Goal: Task Accomplishment & Management: Manage account settings

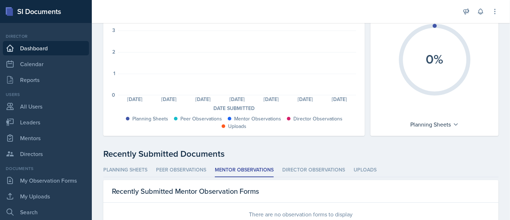
scroll to position [102, 0]
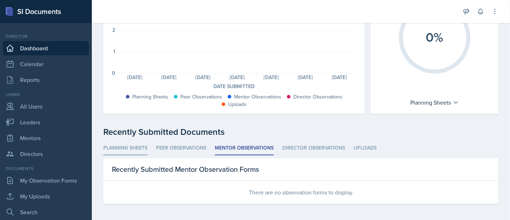
click at [127, 148] on li "Planning Sheets" at bounding box center [125, 148] width 44 height 14
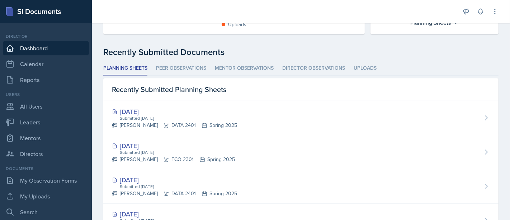
scroll to position [0, 0]
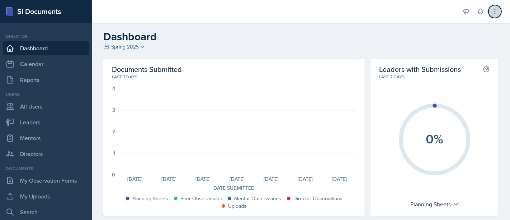
click at [492, 9] on icon at bounding box center [495, 11] width 7 height 7
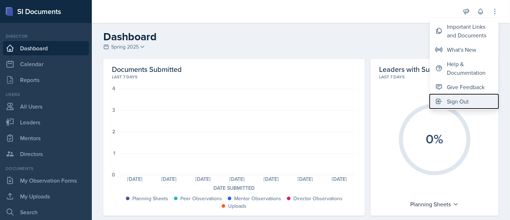
click at [461, 101] on div "Sign Out" at bounding box center [458, 101] width 22 height 9
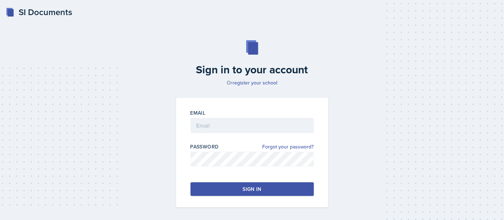
drag, startPoint x: 146, startPoint y: 93, endPoint x: 509, endPoint y: -48, distance: 388.7
click at [504, 0] on html "SI Documents Sign in to your account Or register your school Email Password For…" at bounding box center [252, 123] width 504 height 247
click at [286, 121] on input "email" at bounding box center [252, 125] width 123 height 15
click at [223, 123] on input "tankohj1@2gator.uhd" at bounding box center [252, 125] width 123 height 15
click at [262, 120] on input "tankohj1@2gator.uhd" at bounding box center [252, 125] width 123 height 15
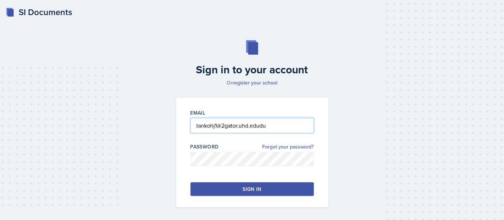
click at [224, 122] on input "tankohj1@2gator.uhd.edudu" at bounding box center [252, 125] width 123 height 15
click at [242, 166] on div at bounding box center [252, 169] width 123 height 7
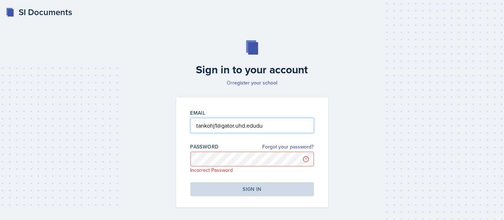
click at [278, 126] on input "tankohj1@gator.uhd.edudu" at bounding box center [252, 125] width 123 height 15
type input "[EMAIL_ADDRESS][DOMAIN_NAME]"
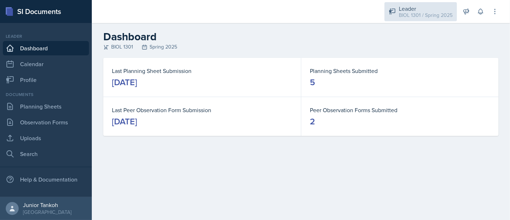
click at [422, 14] on div "BIOL 1301 / Spring 2025" at bounding box center [426, 15] width 54 height 8
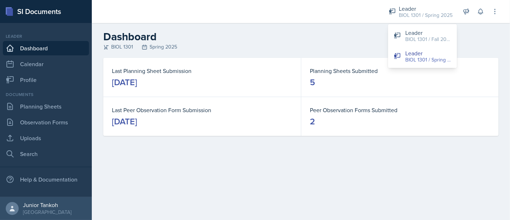
click at [429, 70] on dt "Planning Sheets Submitted" at bounding box center [400, 70] width 180 height 9
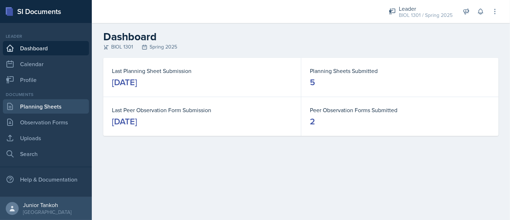
click at [34, 108] on link "Planning Sheets" at bounding box center [46, 106] width 86 height 14
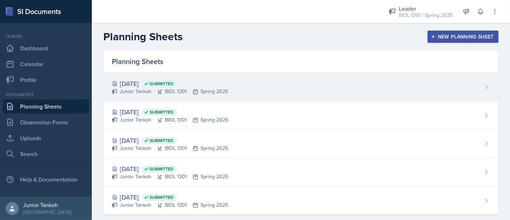
click at [174, 84] on span "Submitted" at bounding box center [162, 84] width 24 height 6
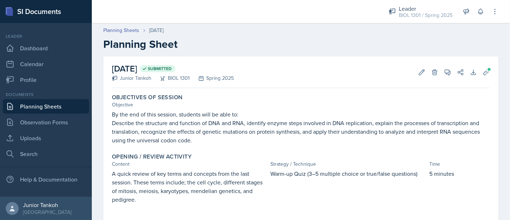
drag, startPoint x: 389, startPoint y: 39, endPoint x: 393, endPoint y: 41, distance: 4.0
click at [390, 42] on h2 "Planning Sheet" at bounding box center [300, 44] width 395 height 13
click at [33, 107] on link "Planning Sheets" at bounding box center [46, 106] width 86 height 14
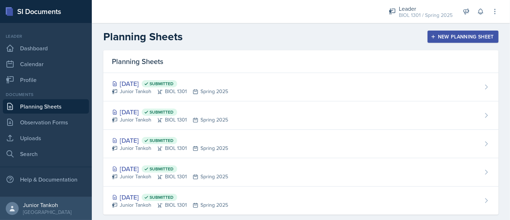
click at [455, 36] on div "New Planning Sheet" at bounding box center [463, 37] width 62 height 6
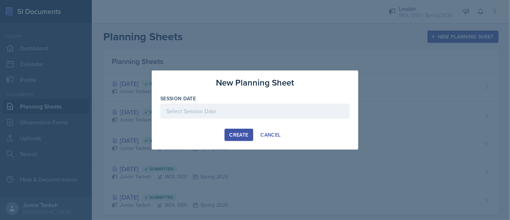
click at [293, 103] on div at bounding box center [254, 110] width 189 height 15
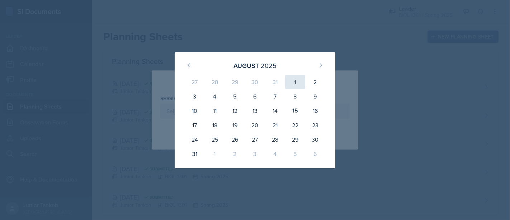
click at [293, 76] on div "1" at bounding box center [295, 82] width 20 height 14
type input "[DATE]"
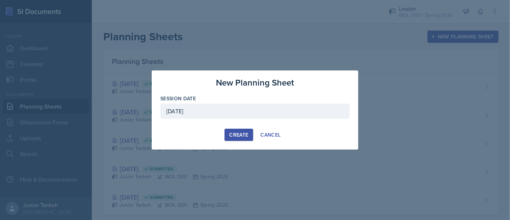
click at [248, 133] on div "Create" at bounding box center [238, 135] width 19 height 6
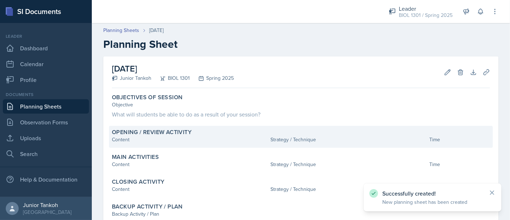
scroll to position [58, 0]
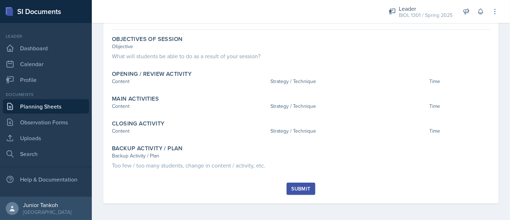
click at [47, 104] on link "Planning Sheets" at bounding box center [46, 106] width 86 height 14
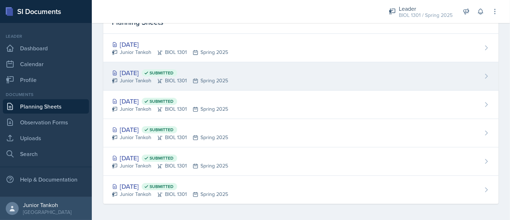
click at [139, 74] on div "[DATE] Submitted" at bounding box center [170, 73] width 116 height 10
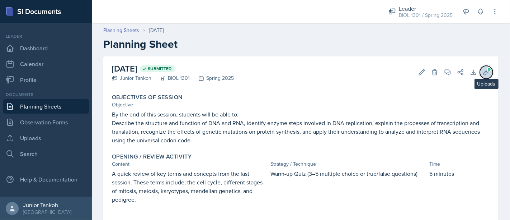
click at [483, 69] on icon at bounding box center [486, 72] width 7 height 7
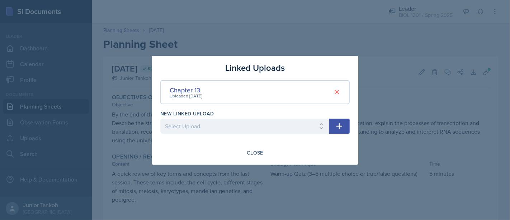
click at [338, 123] on icon "button" at bounding box center [339, 126] width 9 height 9
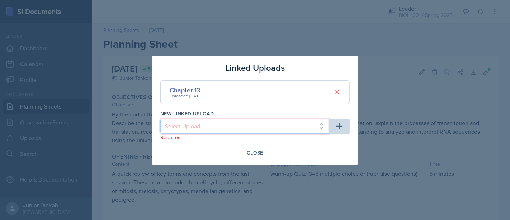
click at [276, 120] on select "Select Upload Tour of cell Chapter 6 Cell Cycle and Meiosis Worksheet Exam 1 re…" at bounding box center [244, 125] width 169 height 15
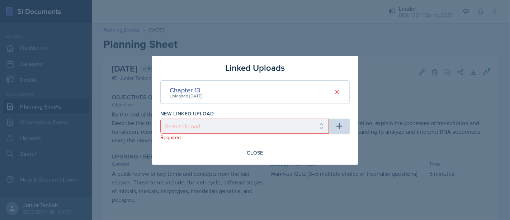
click at [336, 23] on div at bounding box center [255, 110] width 510 height 220
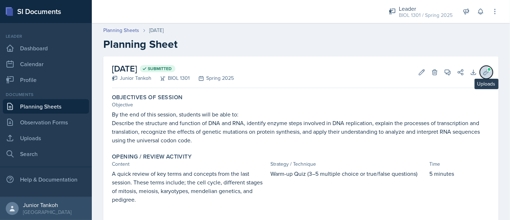
click at [484, 72] on icon at bounding box center [486, 71] width 5 height 5
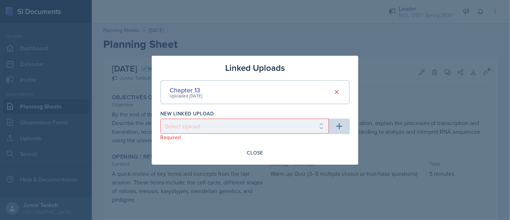
click at [248, 90] on div "Chapter 13 Uploaded [DATE]" at bounding box center [254, 92] width 189 height 24
click at [198, 92] on div "Chapter 13" at bounding box center [186, 90] width 33 height 10
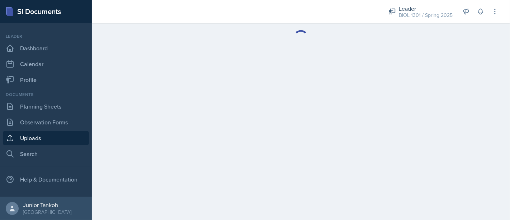
click at [195, 90] on main at bounding box center [301, 121] width 418 height 197
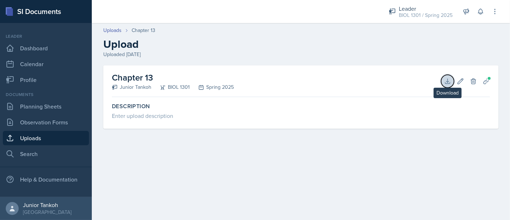
click at [445, 80] on icon at bounding box center [447, 81] width 7 height 7
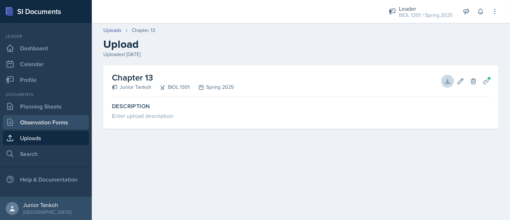
click at [50, 123] on link "Observation Forms" at bounding box center [46, 122] width 86 height 14
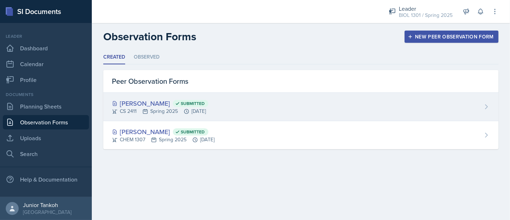
click at [181, 100] on span "Submitted" at bounding box center [193, 103] width 24 height 6
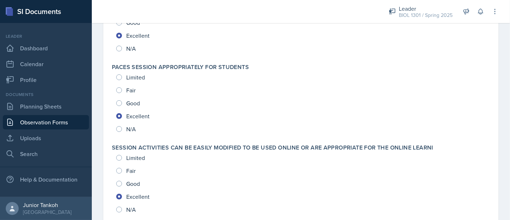
scroll to position [25, 0]
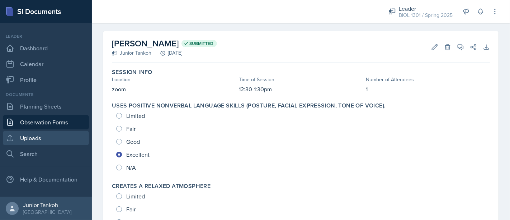
click at [41, 138] on link "Uploads" at bounding box center [46, 138] width 86 height 14
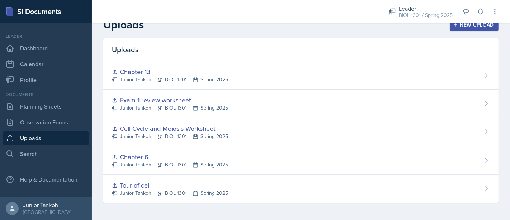
scroll to position [11, 0]
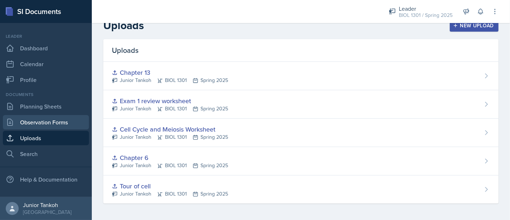
click at [42, 121] on link "Observation Forms" at bounding box center [46, 122] width 86 height 14
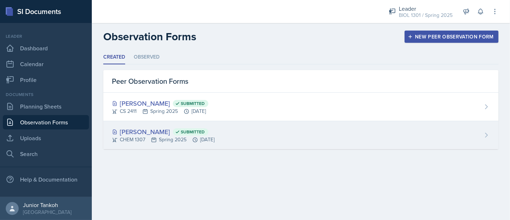
click at [127, 132] on div "[PERSON_NAME] Submitted" at bounding box center [163, 132] width 103 height 10
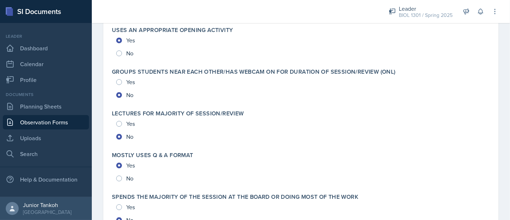
scroll to position [1589, 0]
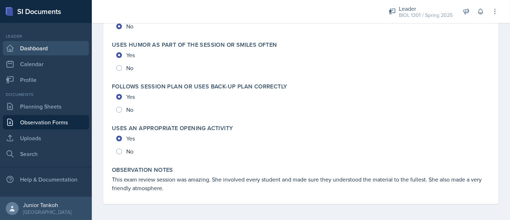
click at [60, 45] on link "Dashboard" at bounding box center [46, 48] width 86 height 14
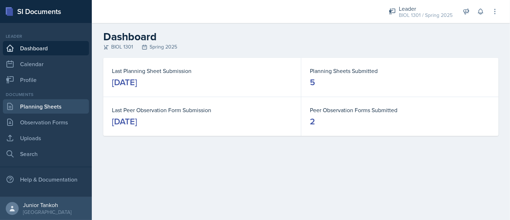
click at [48, 102] on link "Planning Sheets" at bounding box center [46, 106] width 86 height 14
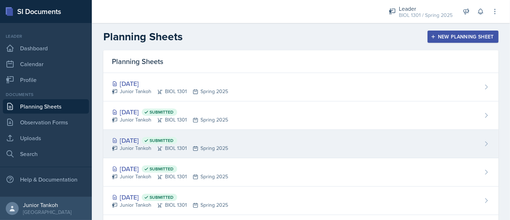
scroll to position [39, 0]
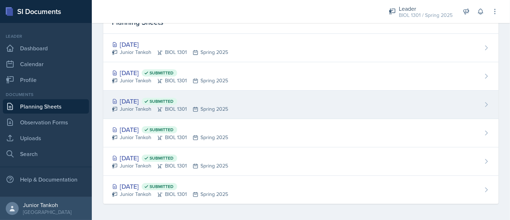
click at [182, 95] on div "[DATE] Submitted Junior Tankoh BIOL 1301 Spring 2025" at bounding box center [300, 104] width 395 height 28
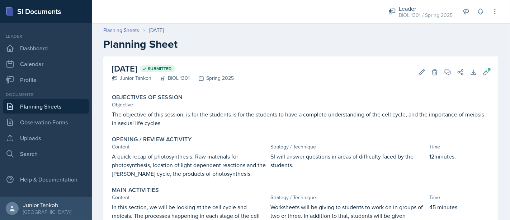
scroll to position [138, 0]
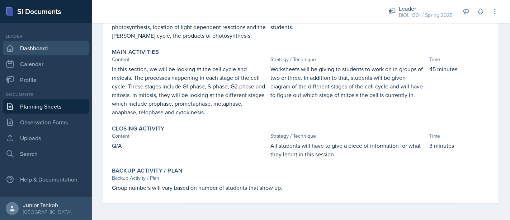
click at [38, 50] on link "Dashboard" at bounding box center [46, 48] width 86 height 14
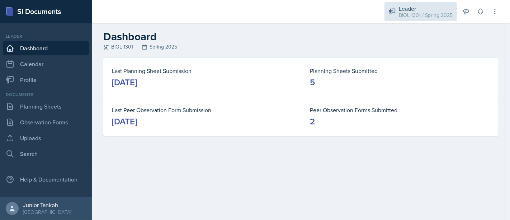
click at [411, 11] on div "Leader" at bounding box center [426, 8] width 54 height 9
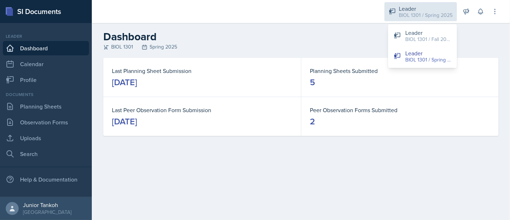
click at [424, 10] on div "Leader" at bounding box center [426, 8] width 54 height 9
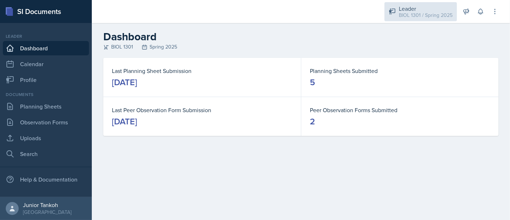
click at [424, 10] on div "Leader" at bounding box center [426, 8] width 54 height 9
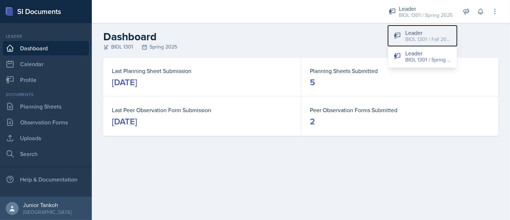
click at [430, 36] on div "BIOL 1301 / Fall 2024" at bounding box center [429, 40] width 46 height 8
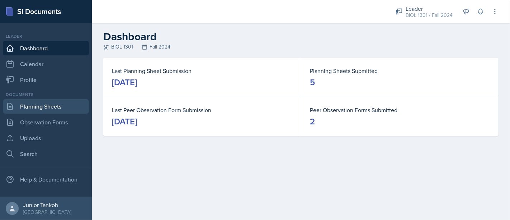
click at [74, 106] on link "Planning Sheets" at bounding box center [46, 106] width 86 height 14
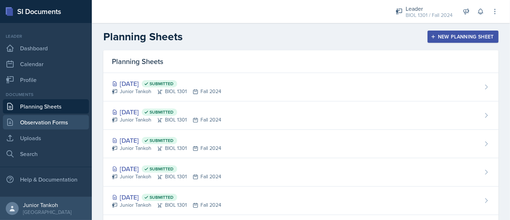
click at [76, 117] on link "Observation Forms" at bounding box center [46, 122] width 86 height 14
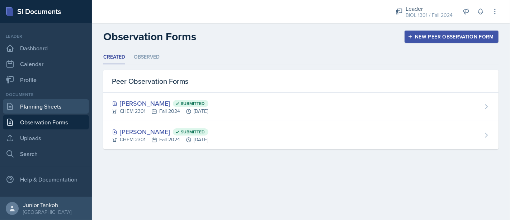
click at [70, 101] on link "Planning Sheets" at bounding box center [46, 106] width 86 height 14
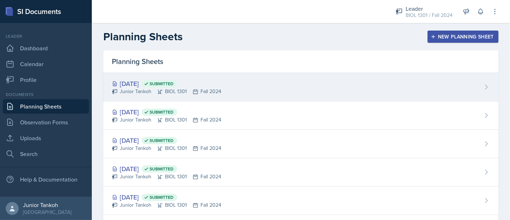
click at [235, 85] on div "[DATE] Submitted Junior Tankoh BIOL 1301 Fall 2024" at bounding box center [300, 87] width 395 height 28
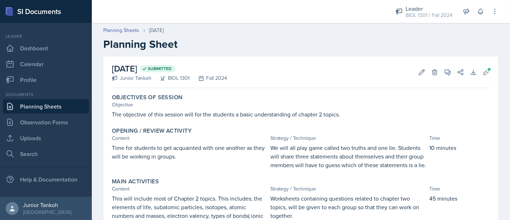
scroll to position [119, 0]
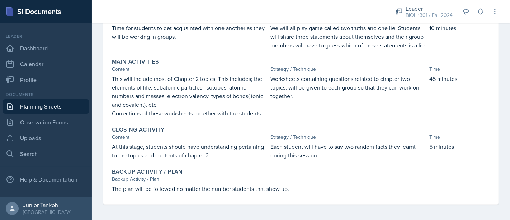
click at [70, 104] on link "Planning Sheets" at bounding box center [46, 106] width 86 height 14
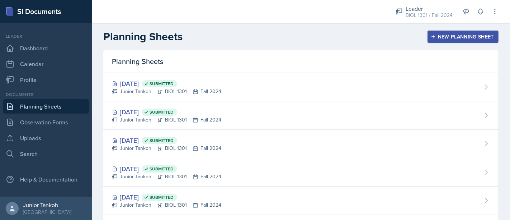
click at [443, 34] on div "New Planning Sheet" at bounding box center [463, 37] width 62 height 6
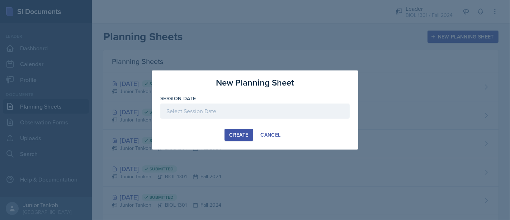
click at [228, 109] on div at bounding box center [254, 110] width 189 height 15
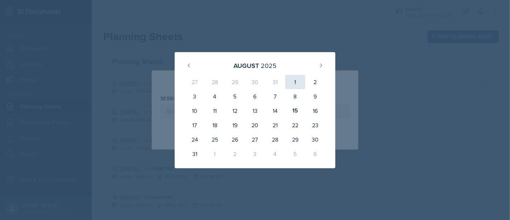
click at [288, 80] on div "1" at bounding box center [295, 82] width 20 height 14
type input "[DATE]"
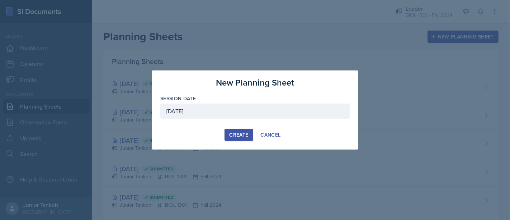
click at [243, 132] on div "Create" at bounding box center [238, 135] width 19 height 6
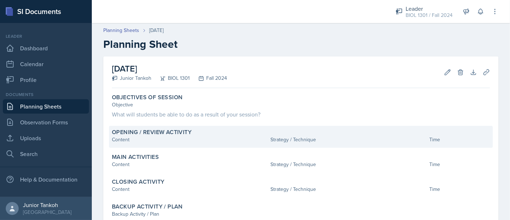
click at [210, 139] on div "Content" at bounding box center [190, 140] width 156 height 8
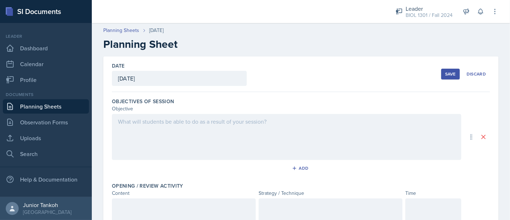
click at [273, 115] on div at bounding box center [287, 137] width 350 height 46
click at [445, 73] on div "Save" at bounding box center [450, 74] width 11 height 6
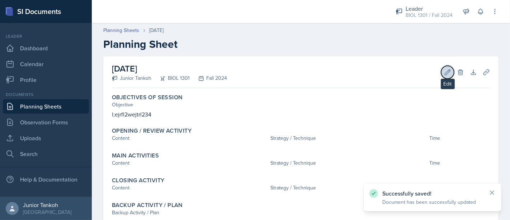
click at [444, 70] on icon at bounding box center [447, 72] width 7 height 7
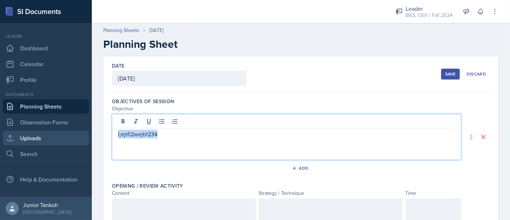
drag, startPoint x: 181, startPoint y: 123, endPoint x: 56, endPoint y: 144, distance: 127.2
click at [56, 144] on div "SI Documents Leader Dashboard Calendar Profile Documents Planning Sheets Observ…" at bounding box center [255, 110] width 510 height 220
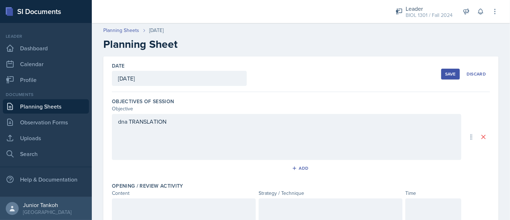
click at [444, 77] on button "Save" at bounding box center [450, 74] width 19 height 11
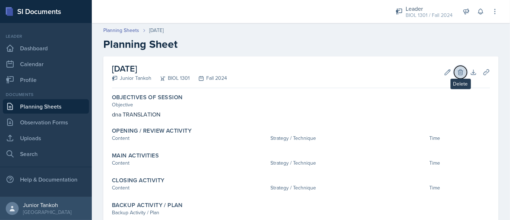
click at [458, 72] on icon at bounding box center [460, 71] width 5 height 5
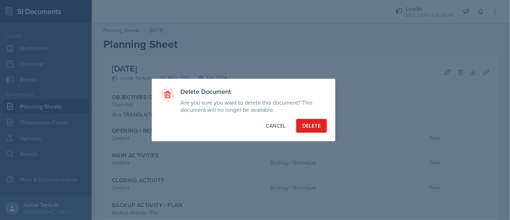
click at [323, 125] on button "Delete" at bounding box center [311, 126] width 31 height 14
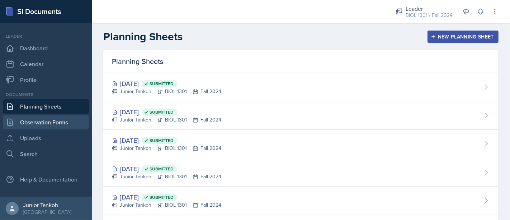
click at [61, 121] on link "Observation Forms" at bounding box center [46, 122] width 86 height 14
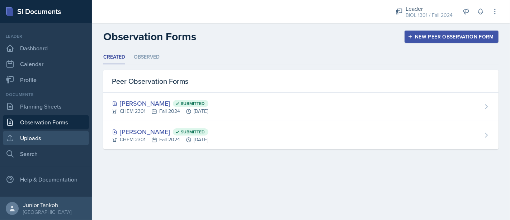
click at [49, 134] on link "Uploads" at bounding box center [46, 138] width 86 height 14
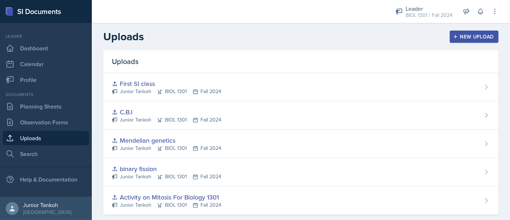
click at [474, 32] on button "New Upload" at bounding box center [474, 37] width 49 height 12
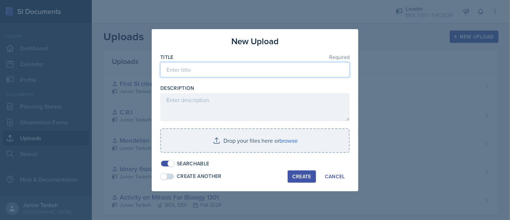
click at [240, 64] on input at bounding box center [254, 69] width 189 height 15
type input "c"
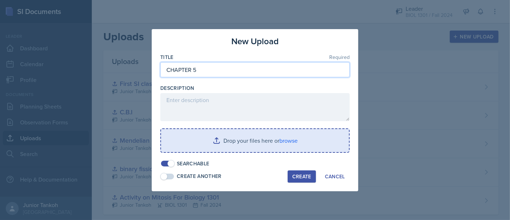
type input "CHAPTER 5"
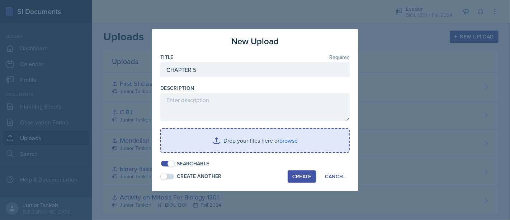
click at [284, 138] on input "file" at bounding box center [255, 140] width 188 height 23
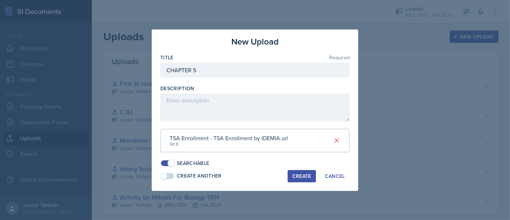
click at [306, 173] on div "Create" at bounding box center [301, 176] width 19 height 6
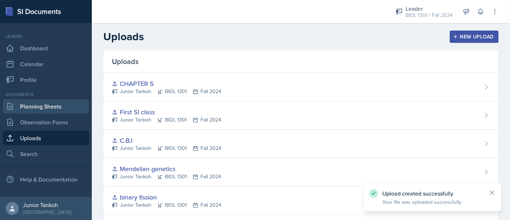
click at [57, 106] on link "Planning Sheets" at bounding box center [46, 106] width 86 height 14
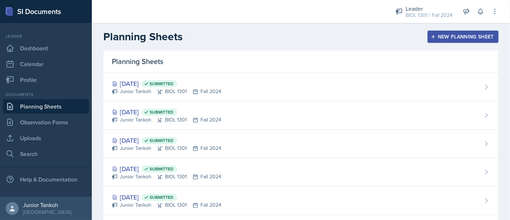
click at [428, 37] on button "New Planning Sheet" at bounding box center [463, 37] width 71 height 12
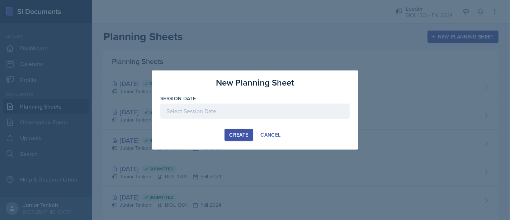
click at [276, 108] on div at bounding box center [254, 110] width 189 height 15
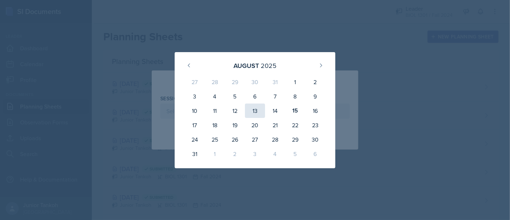
click at [256, 104] on div "13" at bounding box center [255, 110] width 20 height 14
type input "[DATE]"
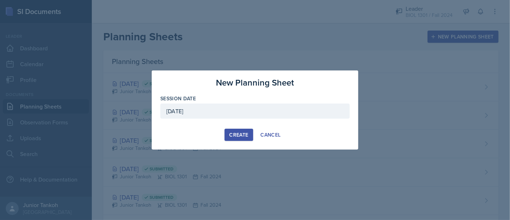
click at [249, 131] on button "Create" at bounding box center [239, 134] width 28 height 12
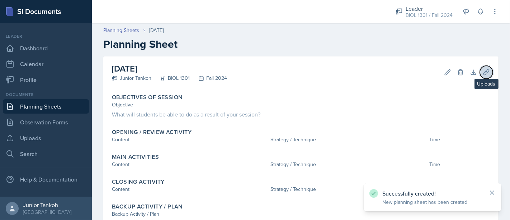
click at [483, 69] on icon at bounding box center [486, 72] width 7 height 7
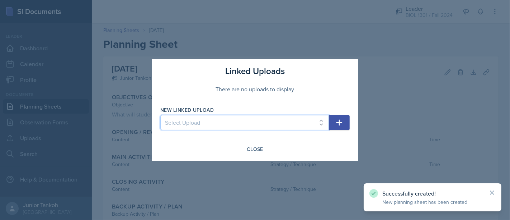
click at [301, 122] on select "Select Upload Activity on Mitosis For Biology 1301 binary fission Mendelian gen…" at bounding box center [244, 122] width 169 height 15
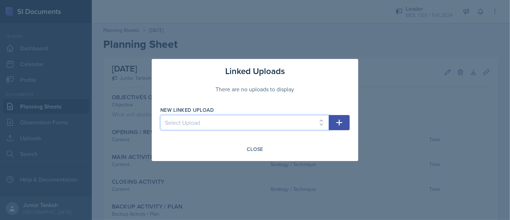
select select "d25429b0-64ec-49f0-a3e0-ce129f45a9e8"
click at [160, 115] on select "Select Upload Activity on Mitosis For Biology 1301 binary fission Mendelian gen…" at bounding box center [244, 122] width 169 height 15
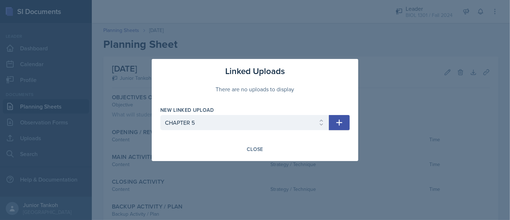
click at [333, 123] on button "button" at bounding box center [339, 122] width 21 height 15
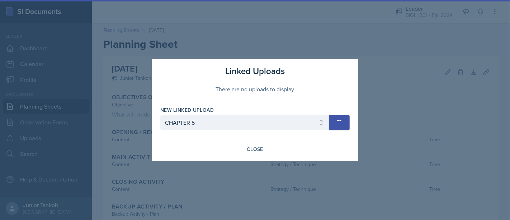
select select
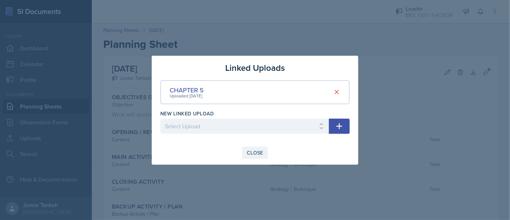
click at [261, 152] on div "Close" at bounding box center [255, 153] width 17 height 6
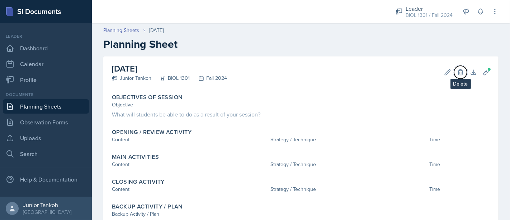
click at [457, 72] on icon at bounding box center [460, 72] width 7 height 7
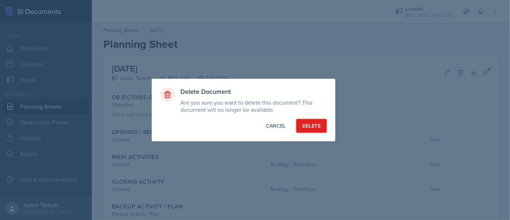
click at [317, 123] on div "Delete" at bounding box center [312, 125] width 18 height 7
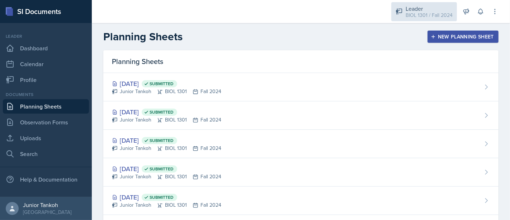
drag, startPoint x: 415, startPoint y: 6, endPoint x: 412, endPoint y: 10, distance: 4.8
click at [415, 7] on div "Leader" at bounding box center [429, 8] width 47 height 9
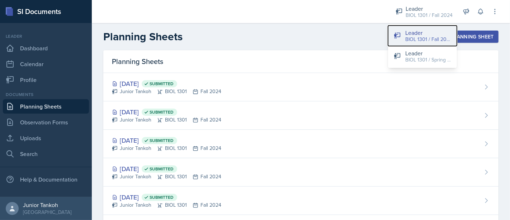
click at [426, 38] on div "BIOL 1301 / Fall 2024" at bounding box center [429, 40] width 46 height 8
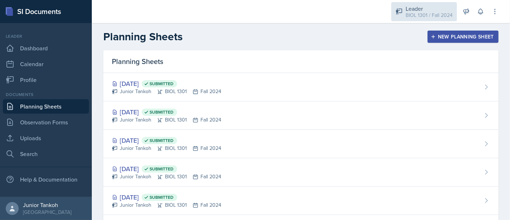
click at [409, 14] on div "BIOL 1301 / Fall 2024" at bounding box center [429, 15] width 47 height 8
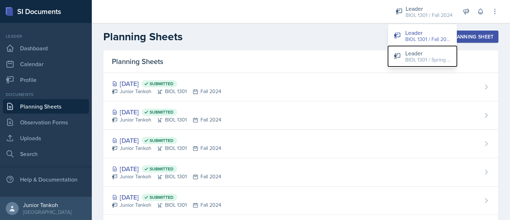
click at [426, 59] on div "BIOL 1301 / Spring 2025" at bounding box center [429, 60] width 46 height 8
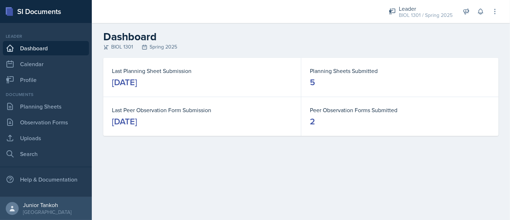
click at [137, 86] on div "[DATE]" at bounding box center [124, 81] width 25 height 11
click at [66, 107] on link "Planning Sheets" at bounding box center [46, 106] width 86 height 14
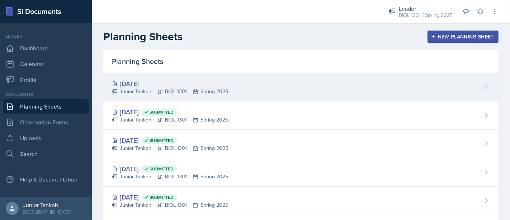
click at [290, 74] on div "[DATE] Junior Tankoh BIOL 1301 Spring 2025" at bounding box center [300, 87] width 395 height 28
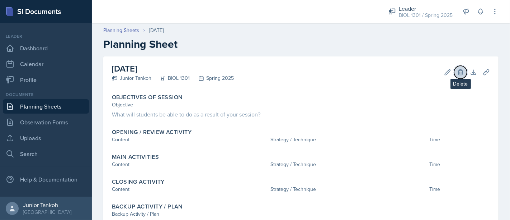
click at [458, 74] on icon at bounding box center [460, 71] width 5 height 5
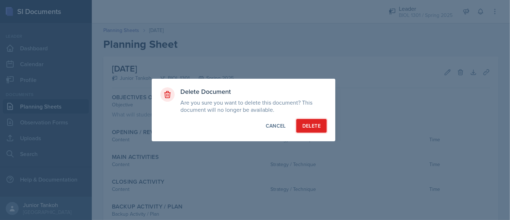
click at [324, 123] on button "Delete" at bounding box center [311, 126] width 31 height 14
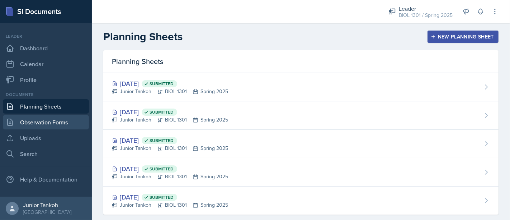
click at [86, 119] on link "Observation Forms" at bounding box center [46, 122] width 86 height 14
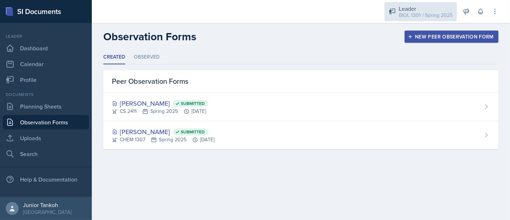
click at [399, 10] on div "Leader BIOL 1301 / Spring 2025" at bounding box center [421, 11] width 72 height 19
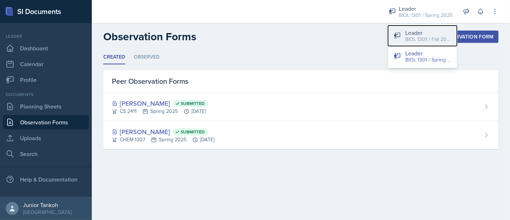
click at [402, 39] on button "Leader BIOL 1301 / Fall 2024" at bounding box center [422, 35] width 69 height 20
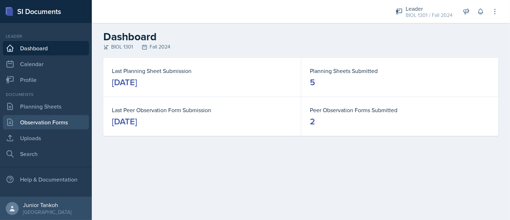
click at [69, 119] on link "Observation Forms" at bounding box center [46, 122] width 86 height 14
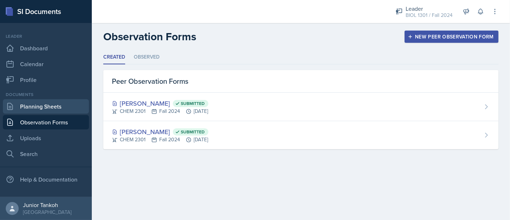
click at [38, 109] on link "Planning Sheets" at bounding box center [46, 106] width 86 height 14
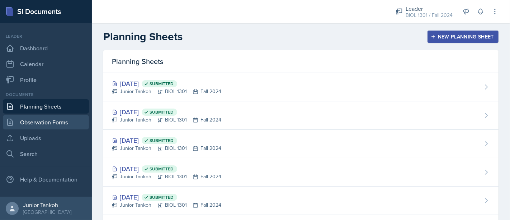
click at [29, 120] on link "Observation Forms" at bounding box center [46, 122] width 86 height 14
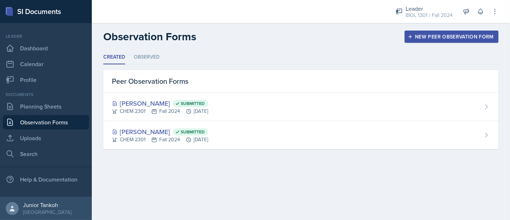
click at [132, 75] on div "Peer Observation Forms" at bounding box center [300, 81] width 395 height 23
